Goal: Find specific page/section: Find specific page/section

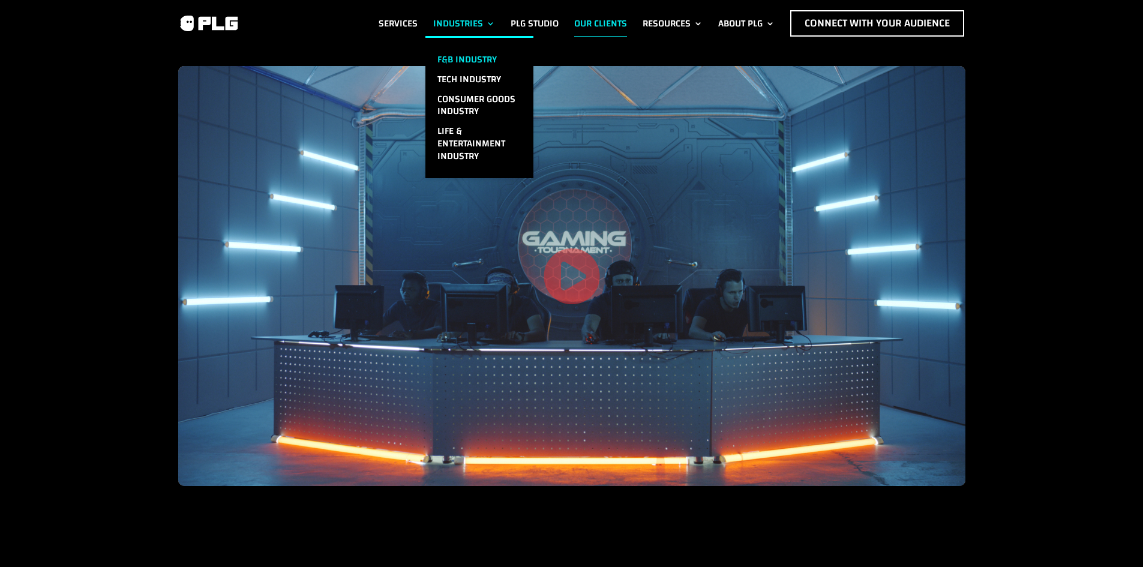
click at [454, 55] on link "F&B Industry" at bounding box center [480, 60] width 108 height 20
click at [448, 55] on link "F&B Industry" at bounding box center [480, 60] width 108 height 20
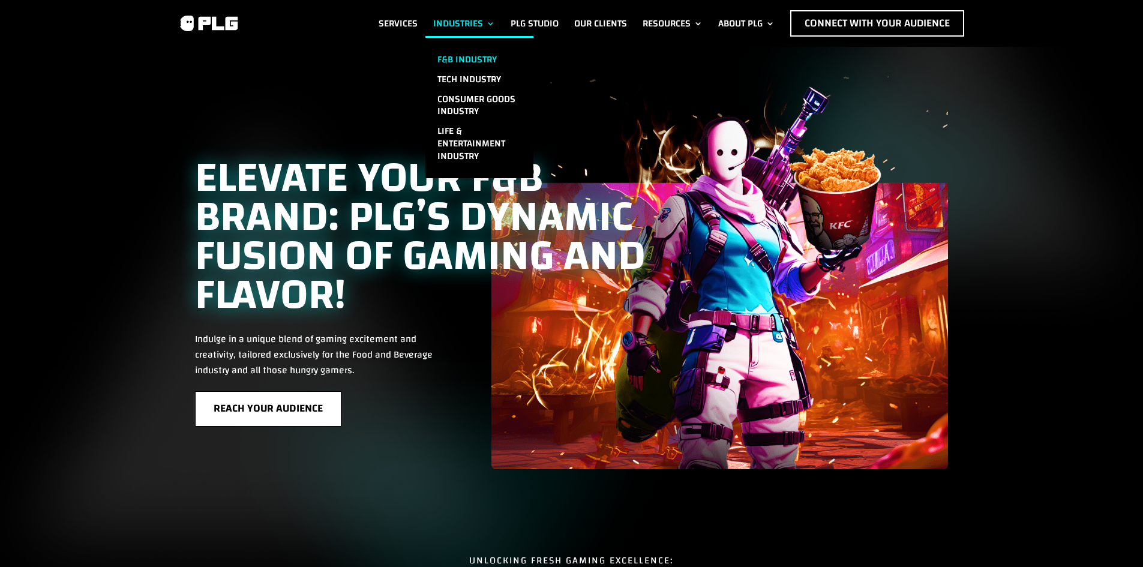
click at [456, 52] on link "F&B Industry" at bounding box center [480, 60] width 108 height 20
